Goal: Find specific page/section: Find specific page/section

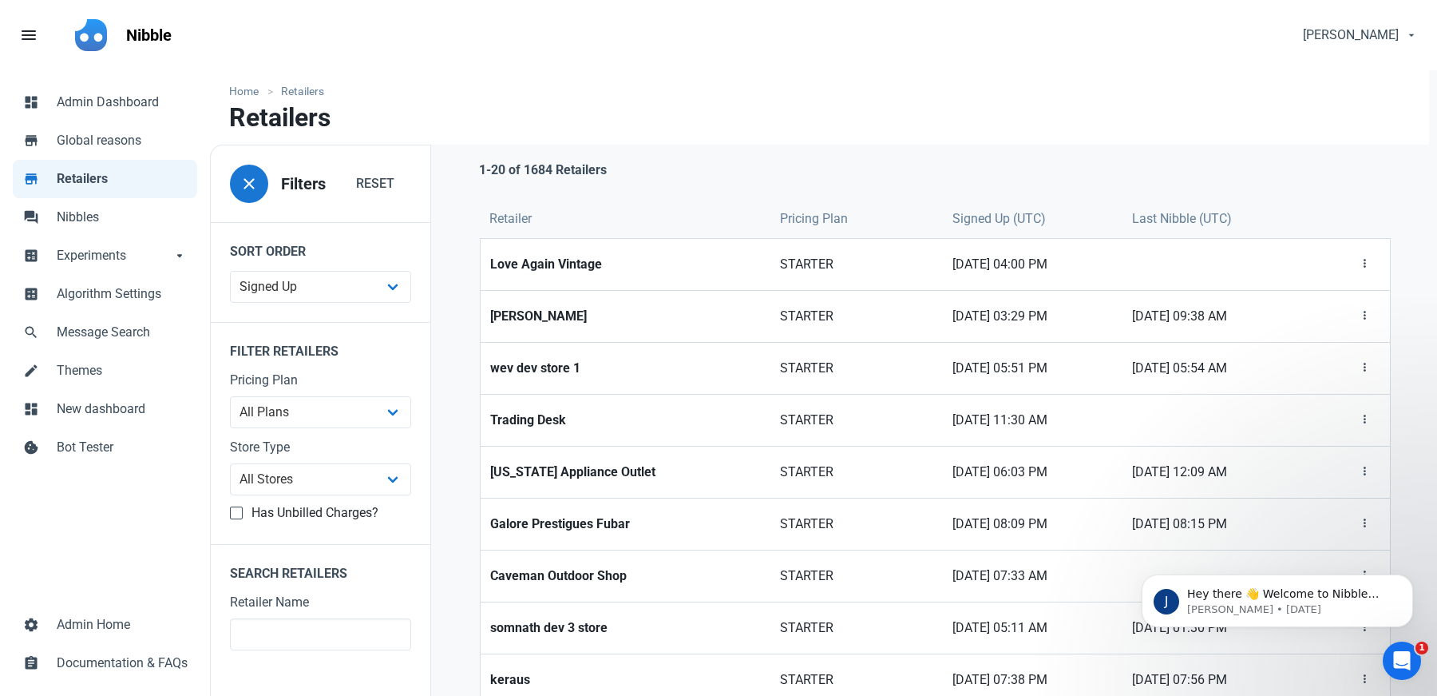
click at [784, 117] on nav "Retailers" at bounding box center [819, 124] width 1219 height 42
